Goal: Navigation & Orientation: Find specific page/section

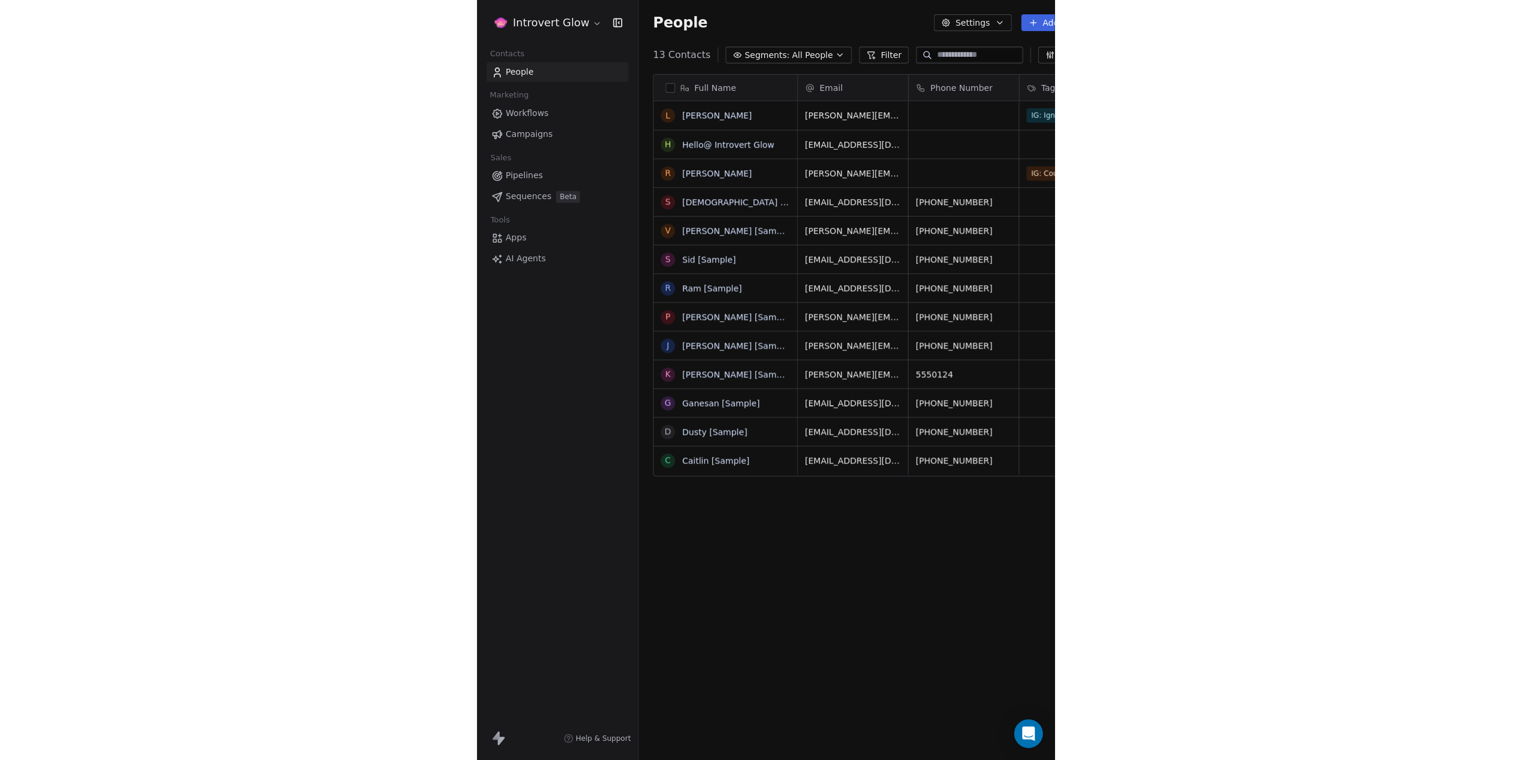
scroll to position [660, 1361]
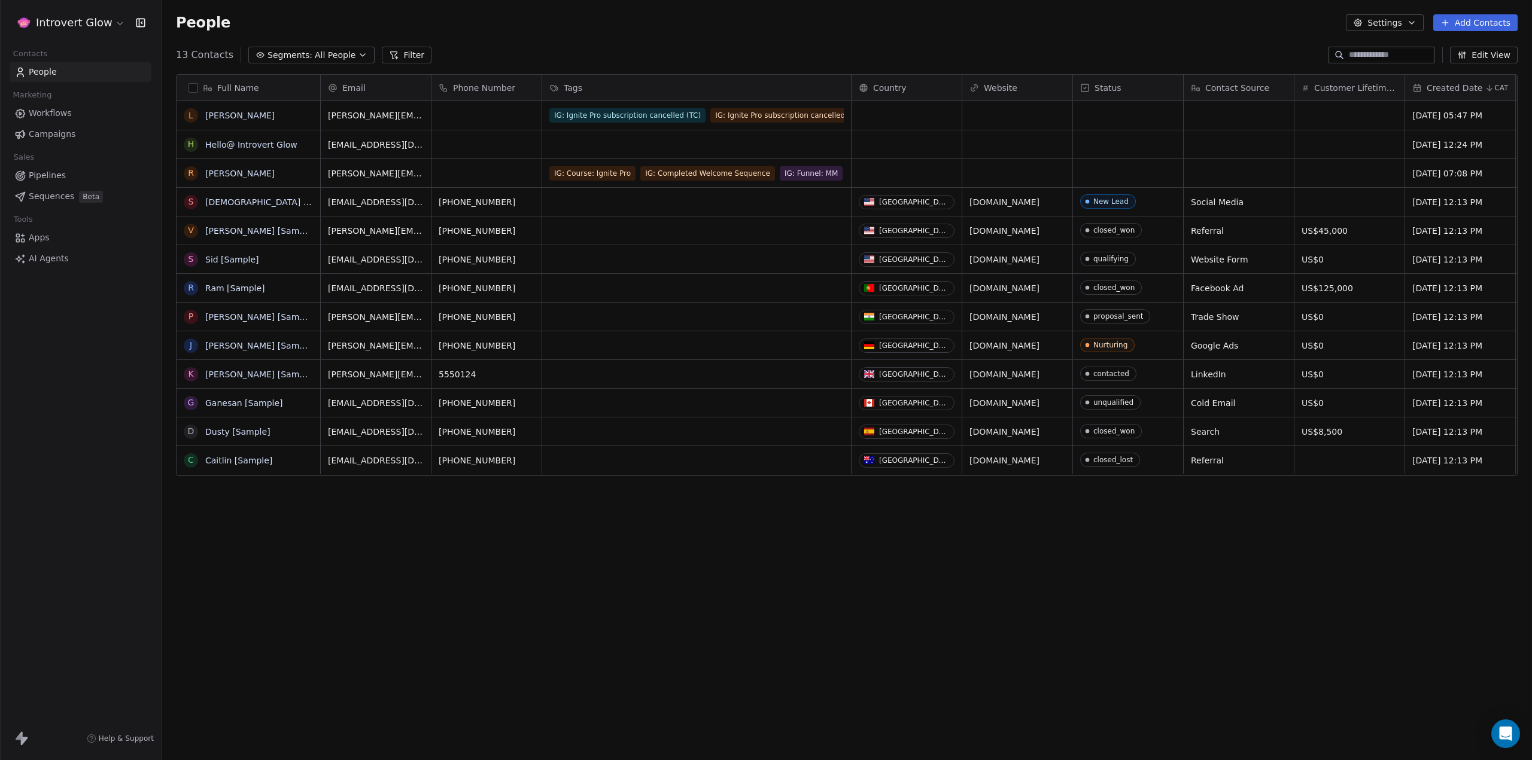
click at [53, 111] on span "Workflows" at bounding box center [50, 113] width 43 height 13
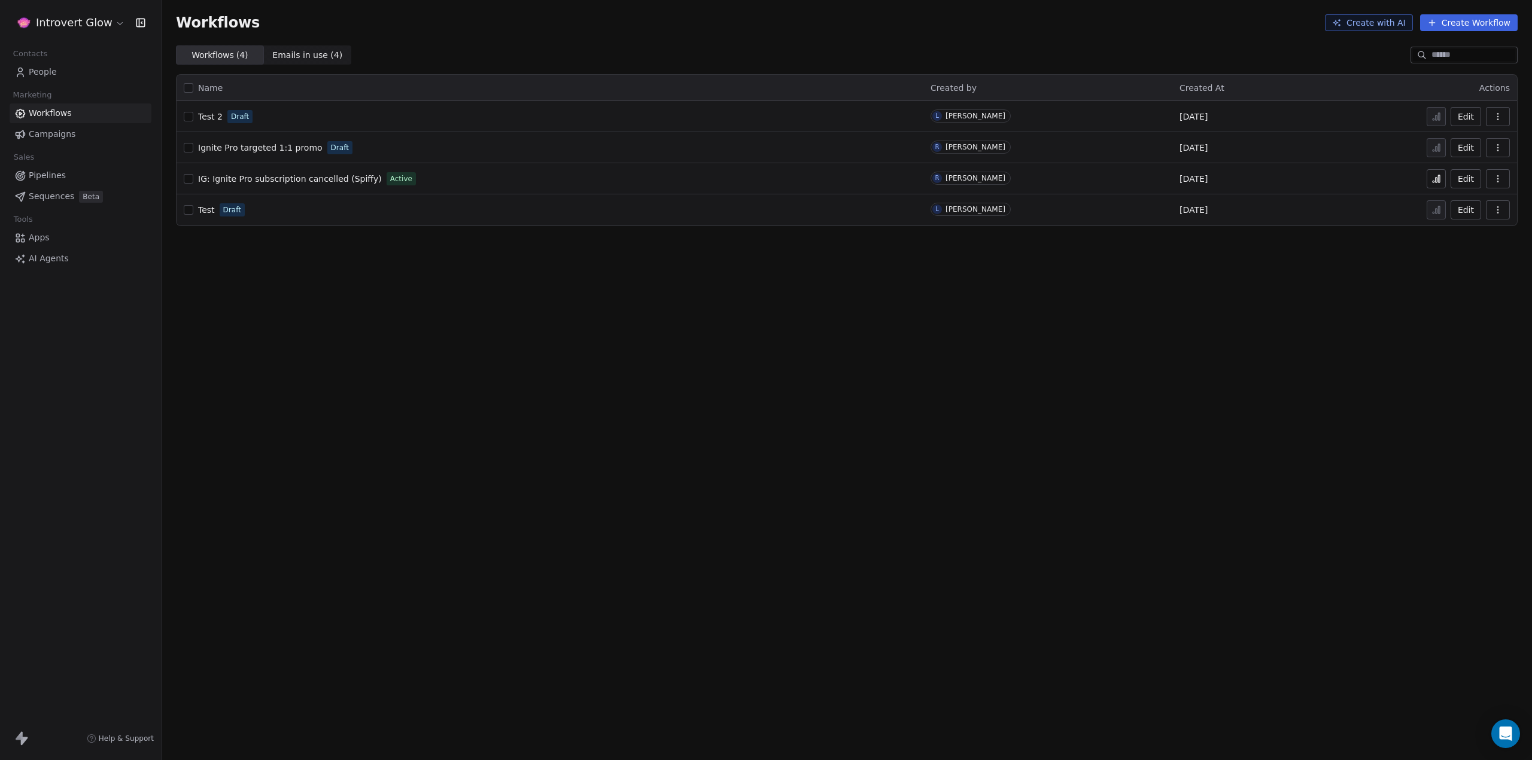
click at [230, 181] on span "IG: Ignite Pro subscription cancelled (Spiffy)" at bounding box center [290, 179] width 184 height 10
click at [1436, 181] on icon at bounding box center [1436, 180] width 2 height 5
click at [308, 57] on span "Emails in use ( 4 )" at bounding box center [307, 55] width 70 height 13
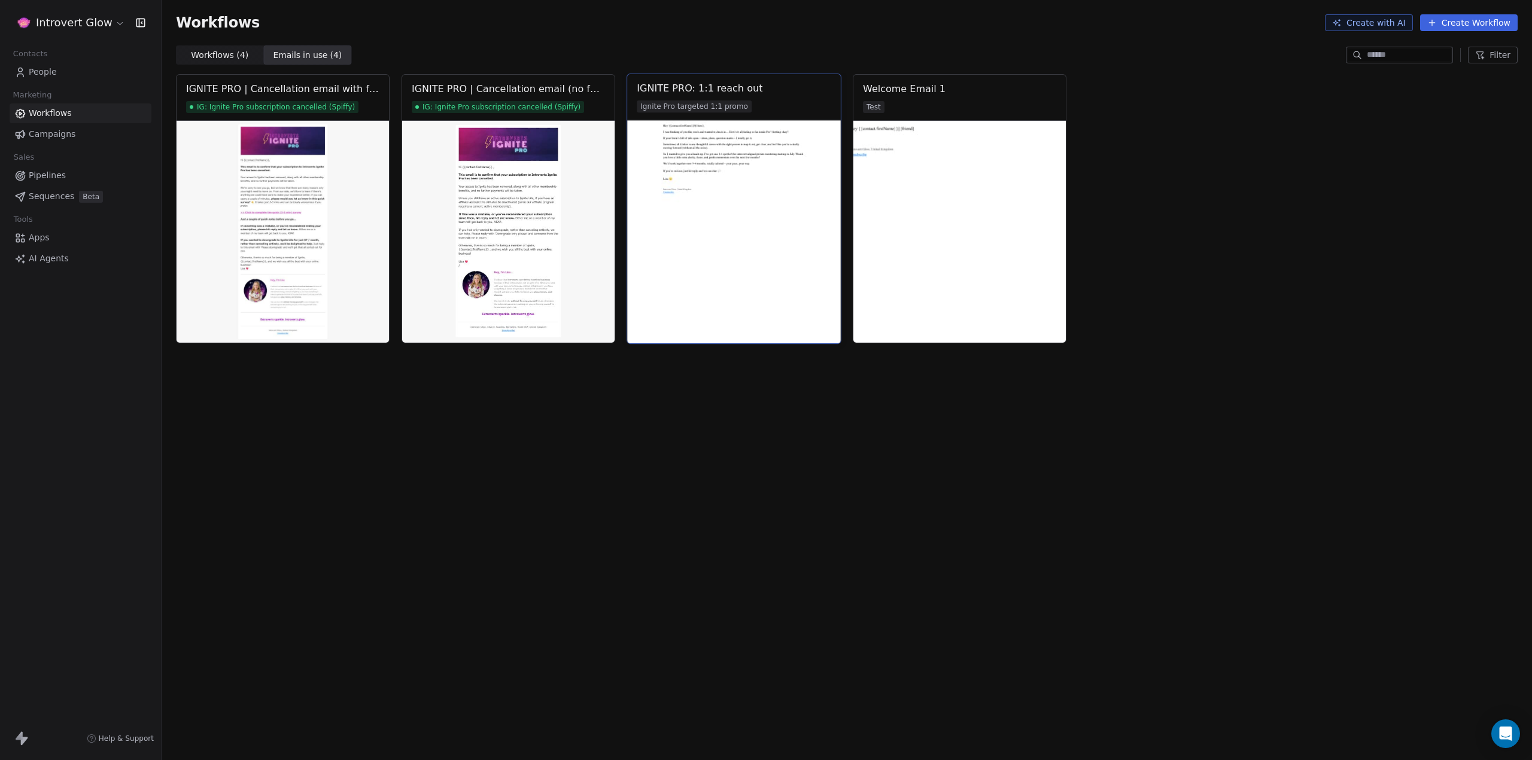
click at [721, 165] on img at bounding box center [734, 231] width 214 height 223
click at [385, 34] on div "Workflows Create with AI Create Workflow" at bounding box center [847, 22] width 1370 height 45
click at [654, 394] on div "IGNITE PRO | Cancellation email with feedback IG: Ignite Pro subscription cance…" at bounding box center [847, 416] width 1370 height 687
click at [115, 19] on html "Introvert Glow Contacts People Marketing Workflows Campaigns Sales Pipelines Se…" at bounding box center [766, 380] width 1532 height 760
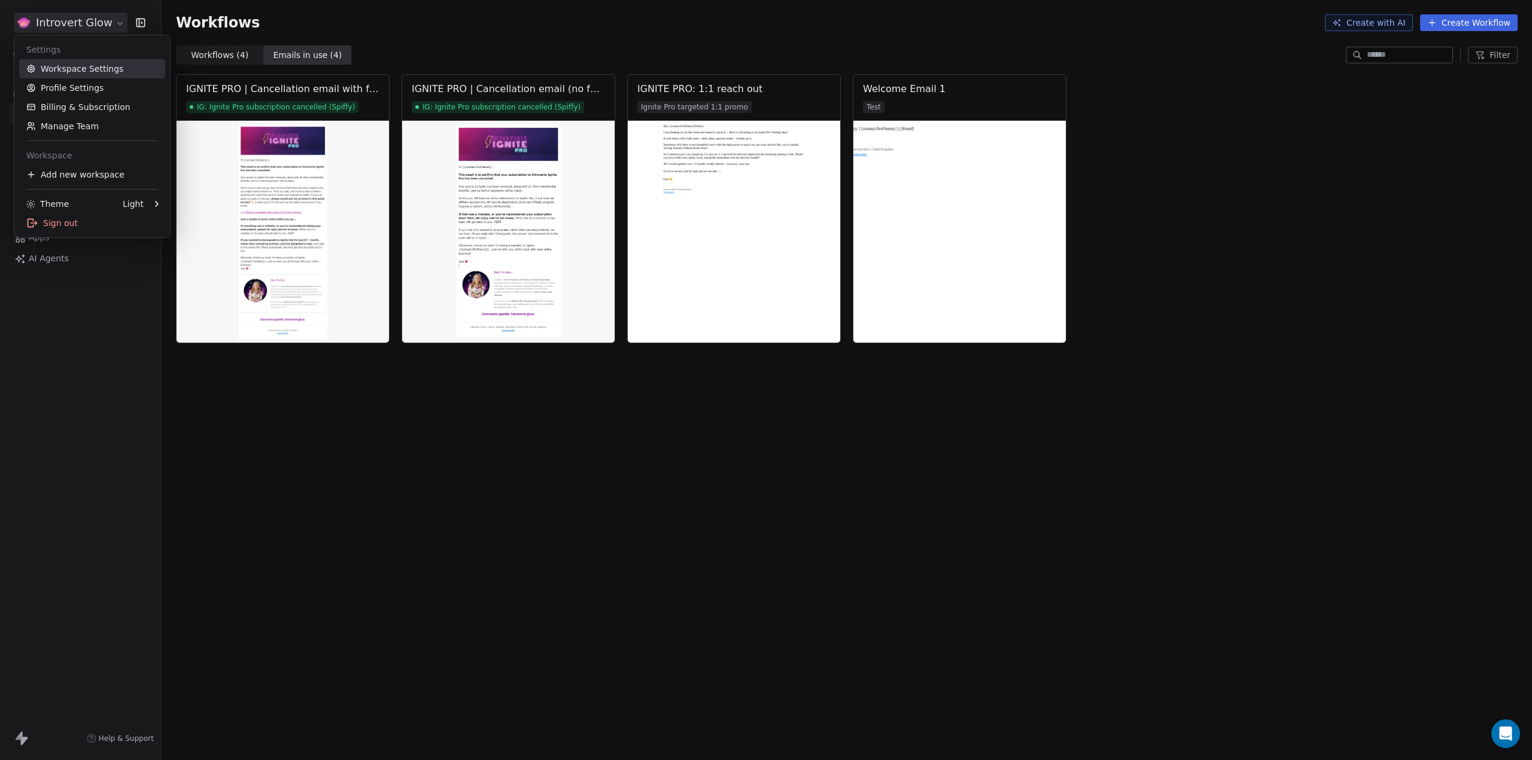
click at [80, 68] on link "Workspace Settings" at bounding box center [92, 68] width 146 height 19
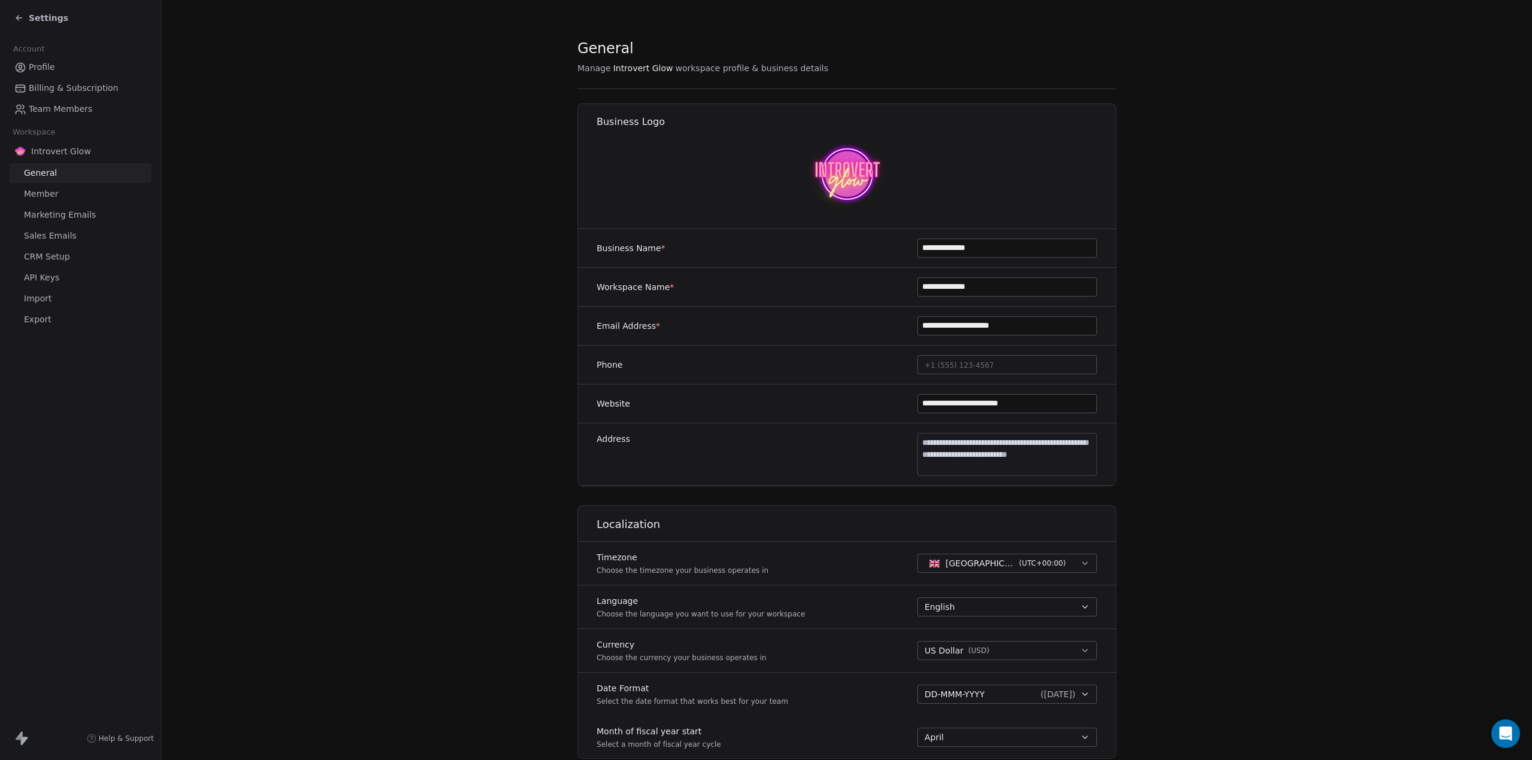
drag, startPoint x: 50, startPoint y: 253, endPoint x: 129, endPoint y: 252, distance: 79.0
click at [50, 253] on span "CRM Setup" at bounding box center [47, 257] width 46 height 13
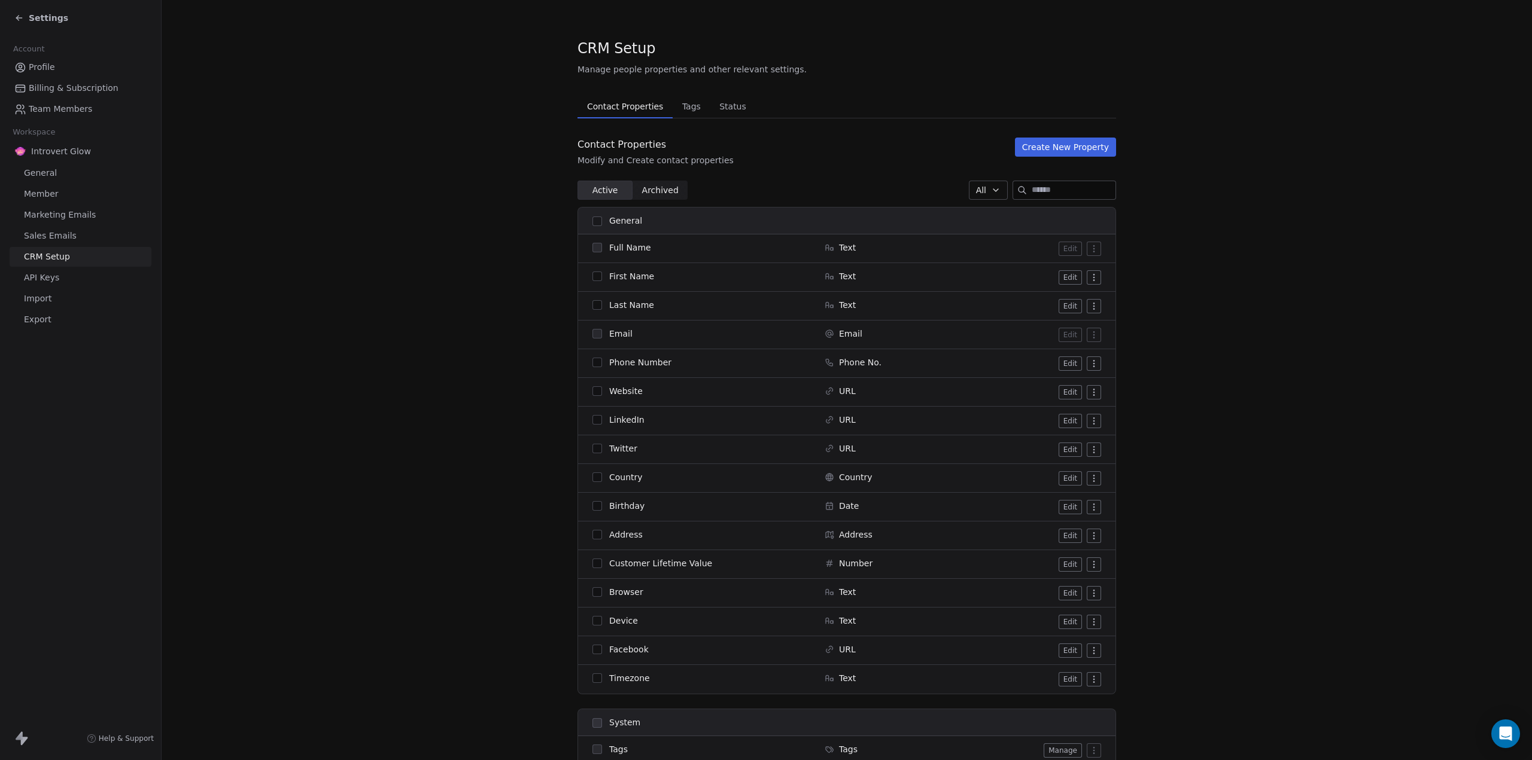
click at [726, 107] on span "Status" at bounding box center [732, 106] width 36 height 17
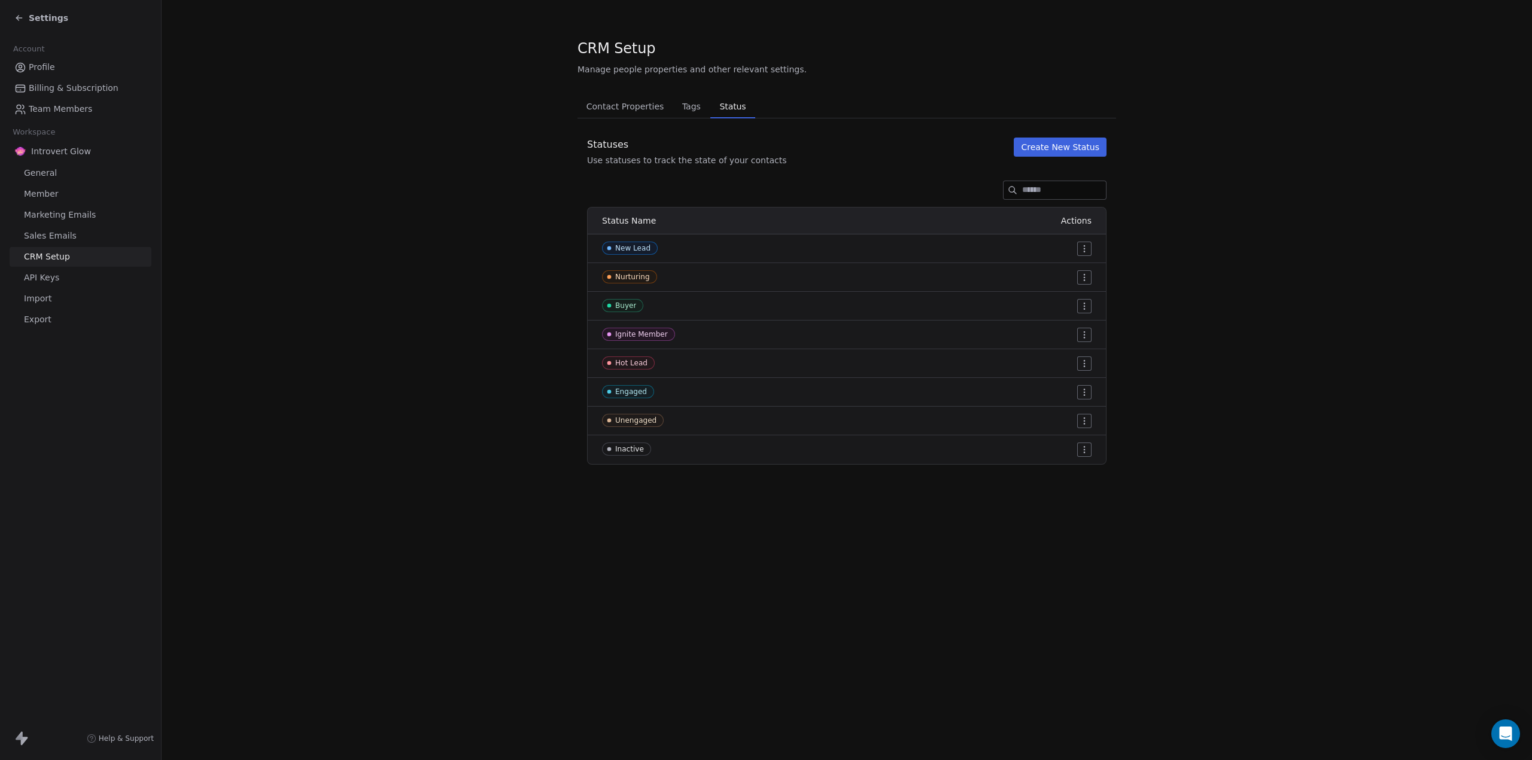
click at [693, 111] on span "Tags" at bounding box center [691, 106] width 28 height 17
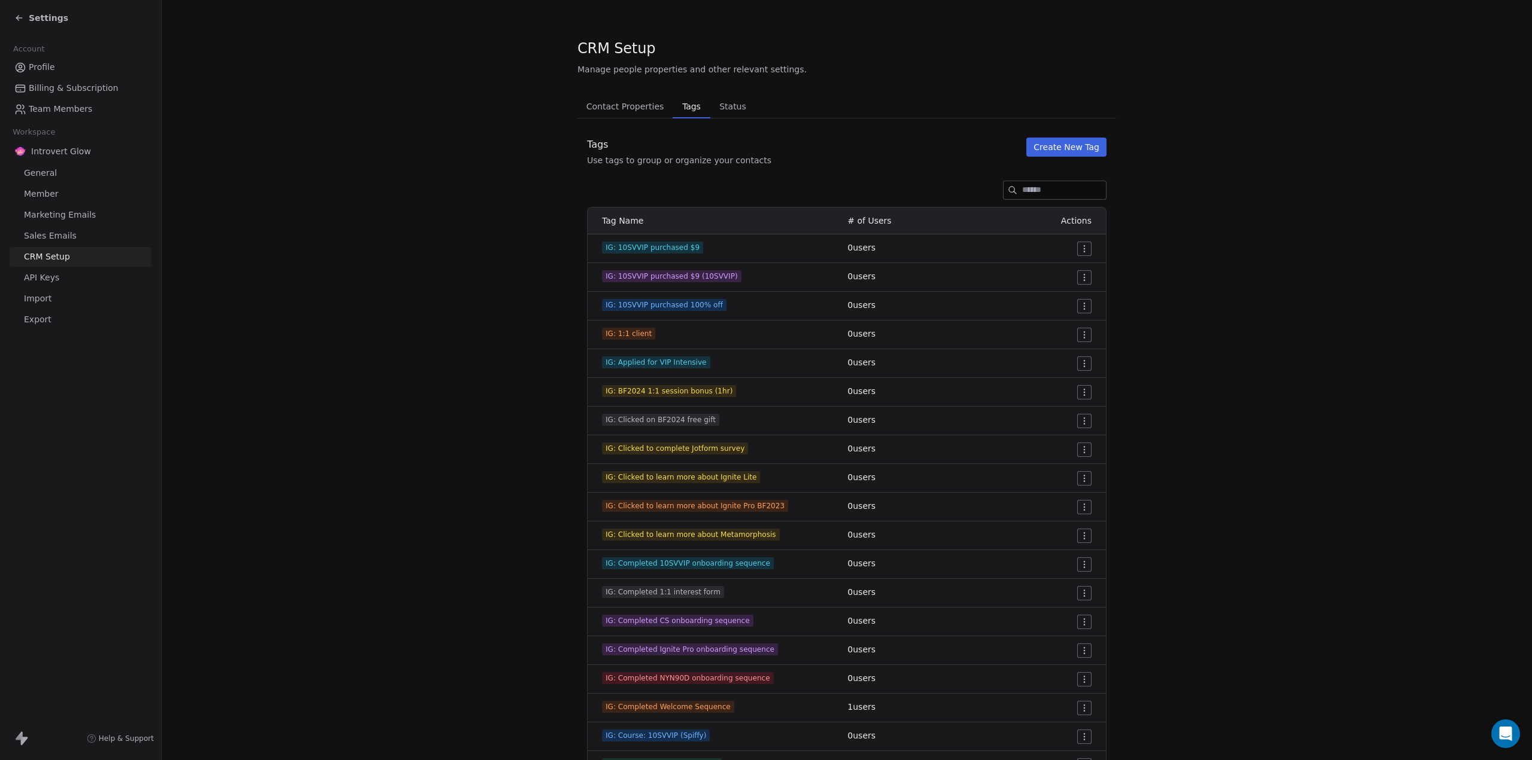
click at [727, 115] on button "Status Status" at bounding box center [732, 107] width 45 height 24
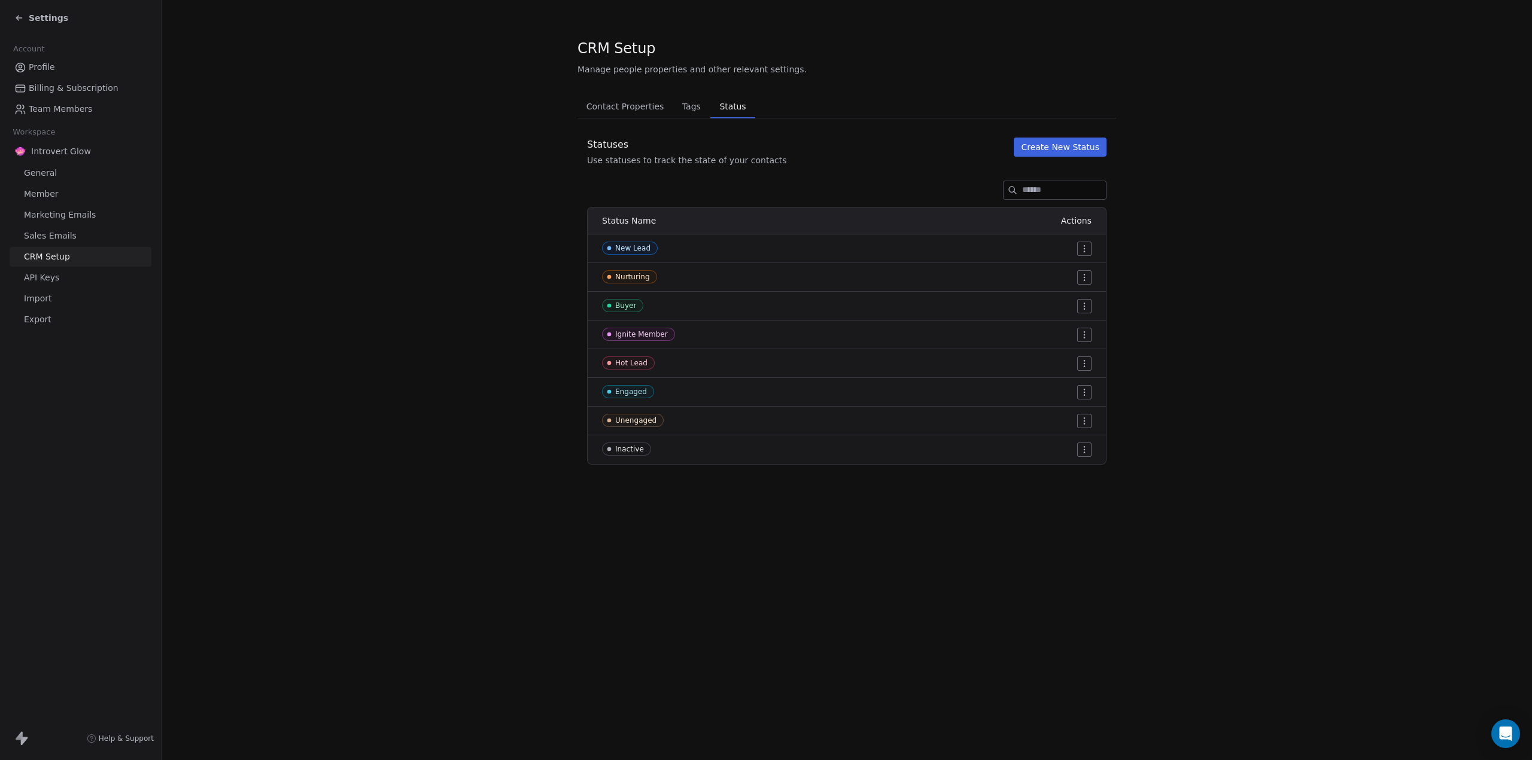
click at [35, 14] on span "Settings" at bounding box center [48, 18] width 39 height 12
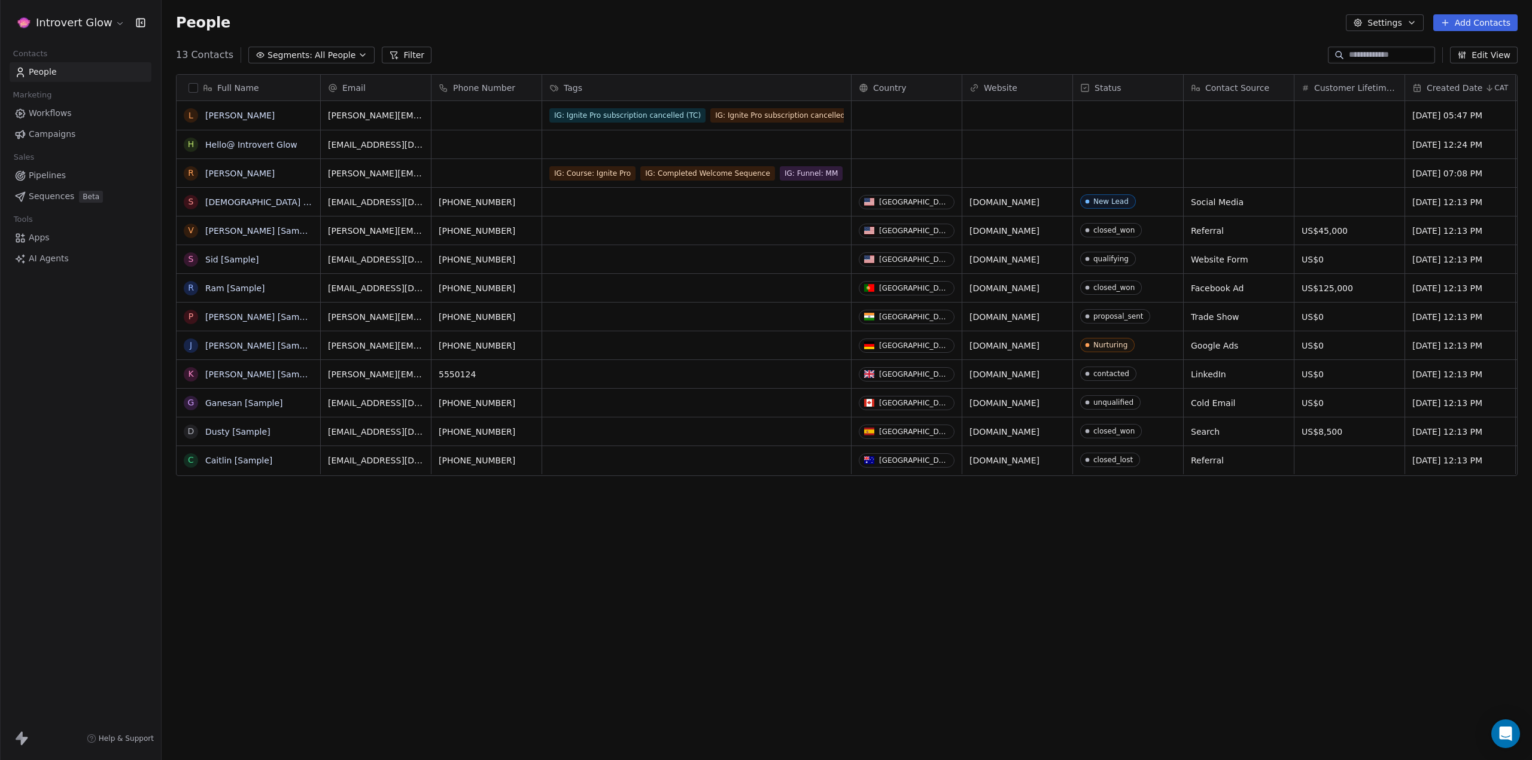
scroll to position [660, 1361]
click at [45, 110] on span "Workflows" at bounding box center [50, 113] width 43 height 13
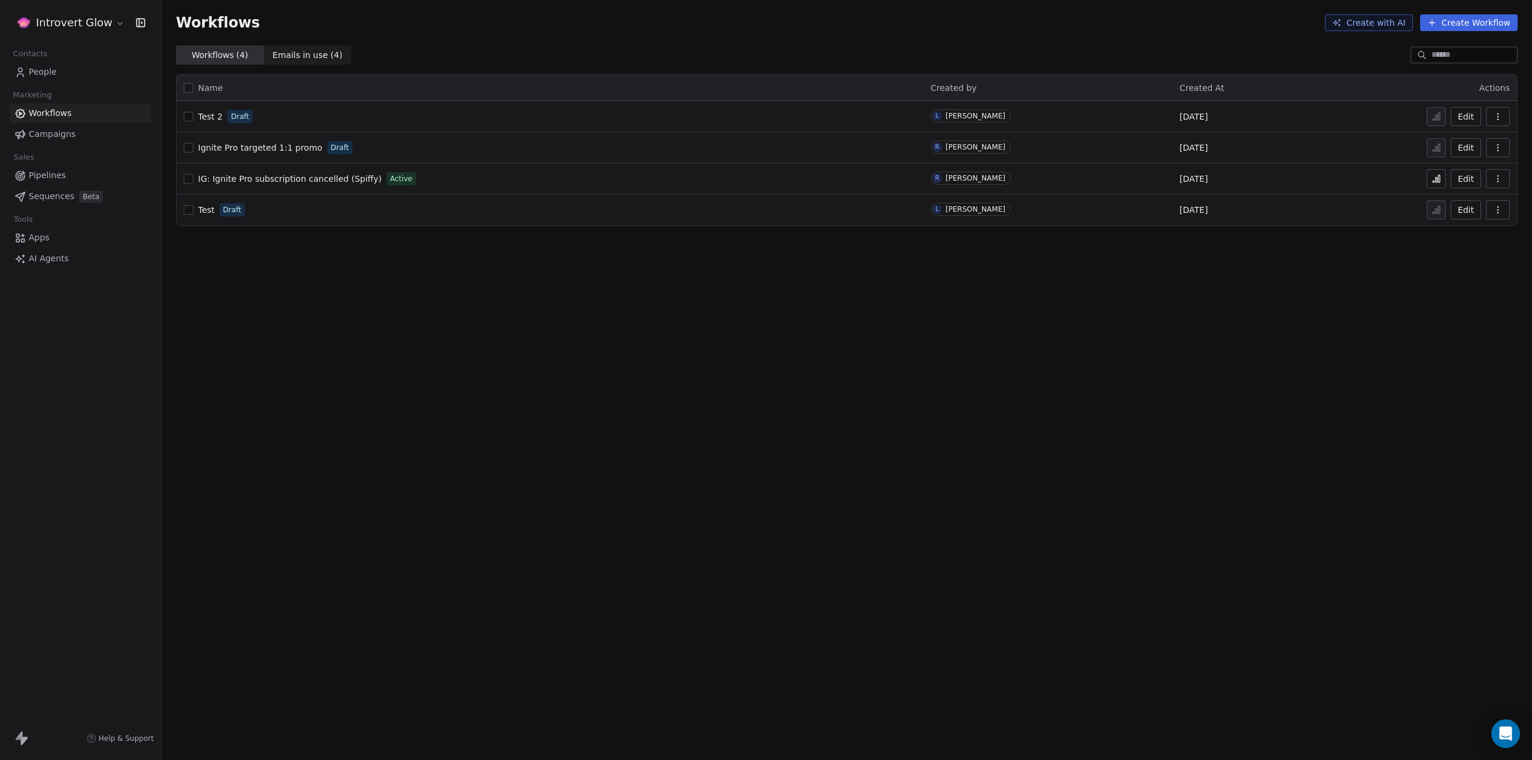
click at [214, 116] on span "Test 2" at bounding box center [210, 117] width 25 height 10
click at [587, 10] on div "Workflows Create with AI Create Workflow" at bounding box center [847, 22] width 1370 height 45
